Goal: Use online tool/utility: Utilize a website feature to perform a specific function

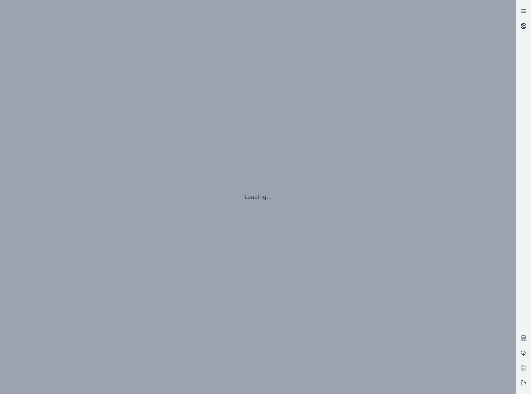
click at [523, 25] on icon at bounding box center [524, 26] width 6 height 6
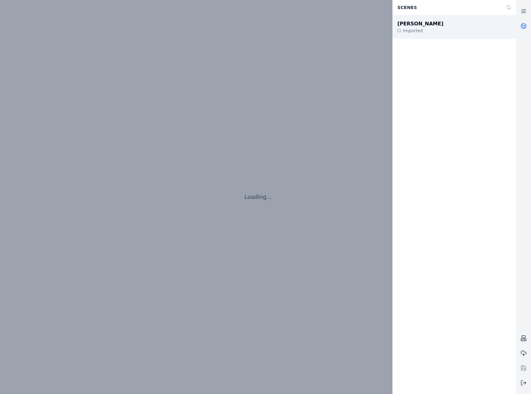
click at [458, 30] on div "[PERSON_NAME] Imported" at bounding box center [455, 27] width 124 height 24
